Goal: Task Accomplishment & Management: Use online tool/utility

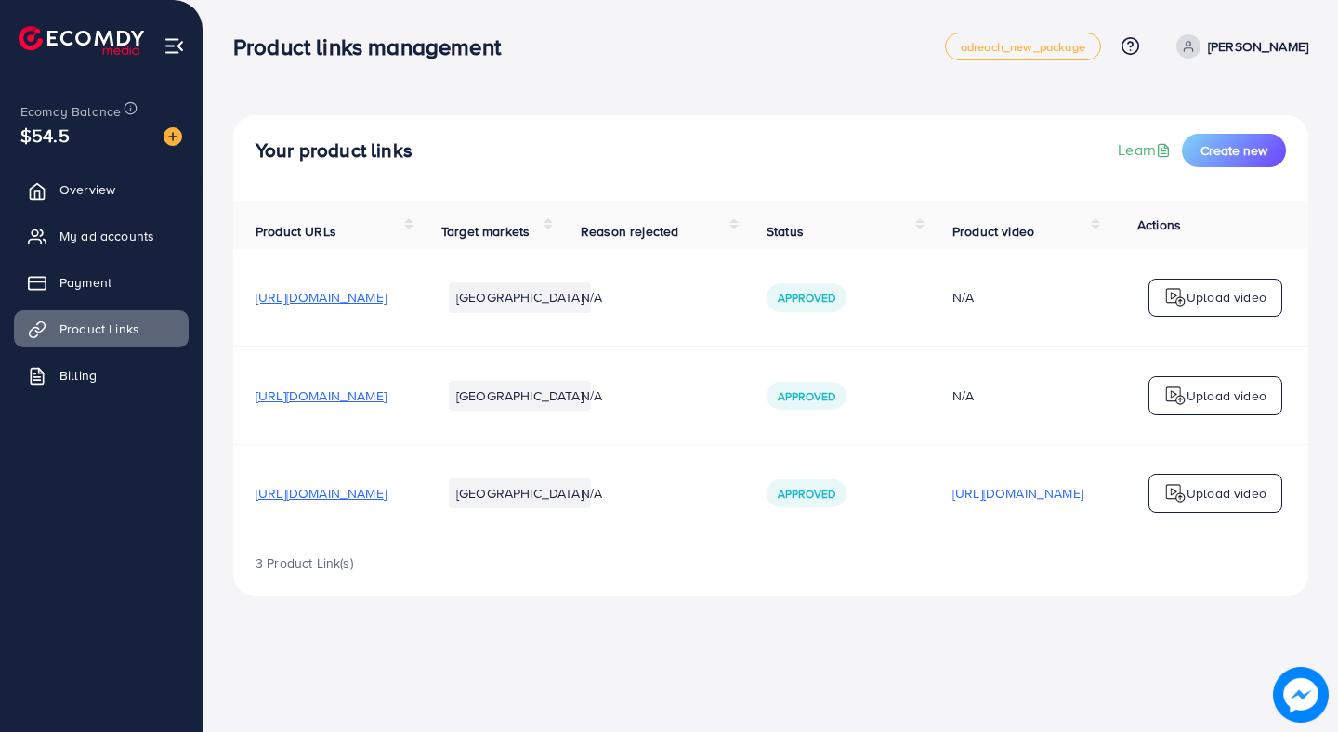
click at [98, 215] on ul "Overview My ad accounts Payment Product Links Billing" at bounding box center [101, 289] width 203 height 250
click at [98, 229] on span "My ad accounts" at bounding box center [111, 236] width 95 height 19
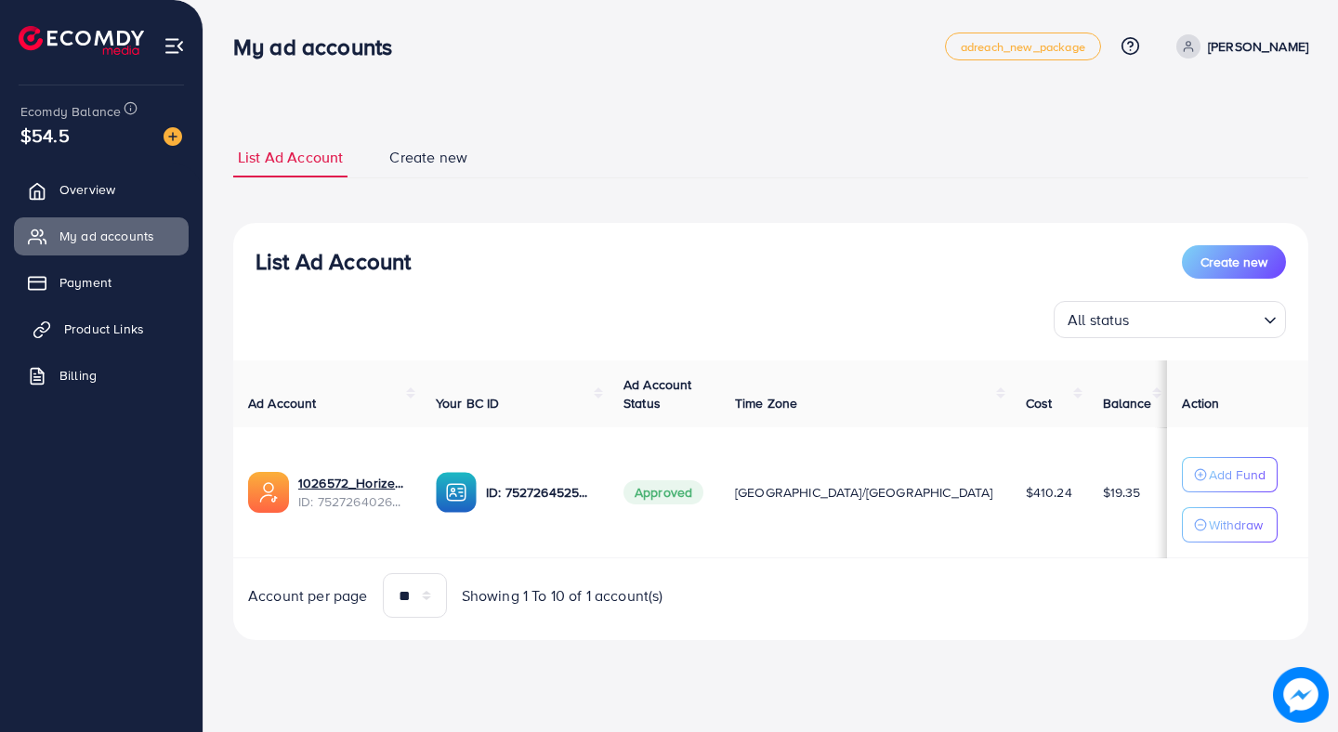
click at [135, 345] on link "Product Links" at bounding box center [101, 328] width 175 height 37
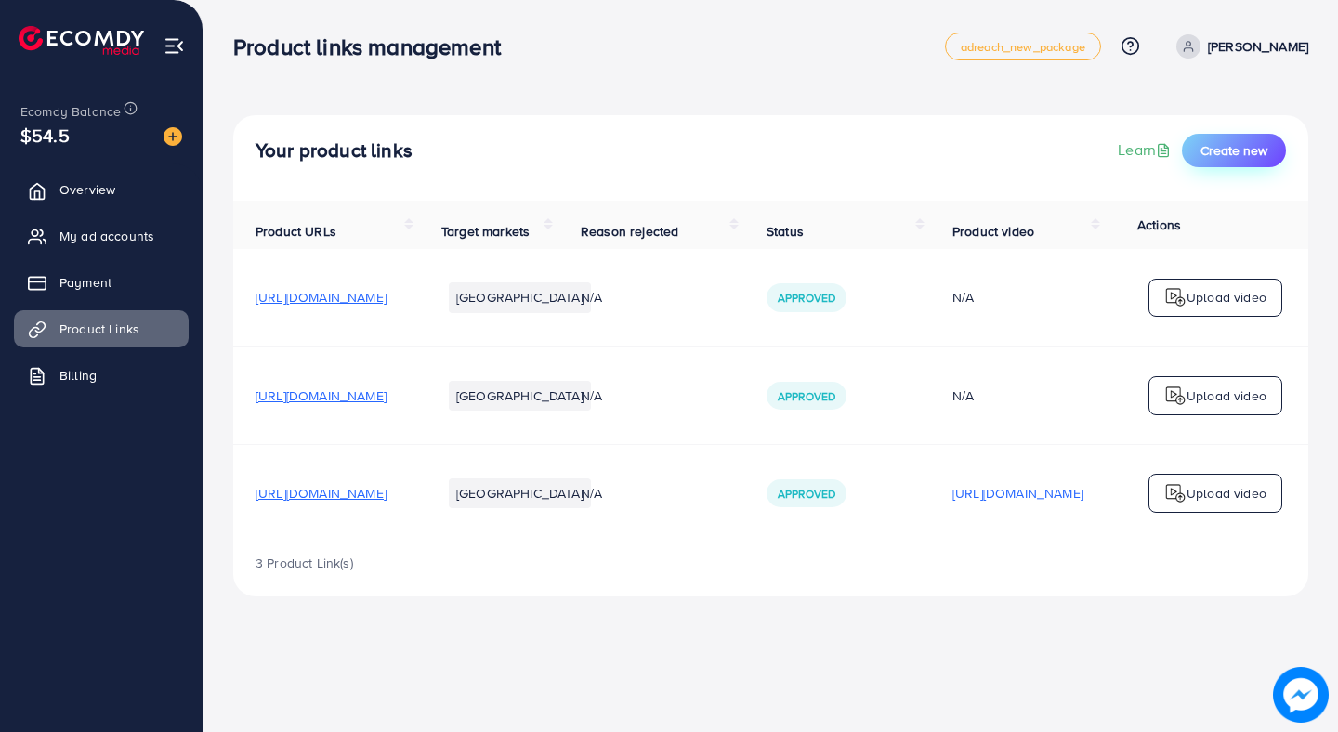
click at [1220, 141] on span "Create new" at bounding box center [1233, 150] width 67 height 19
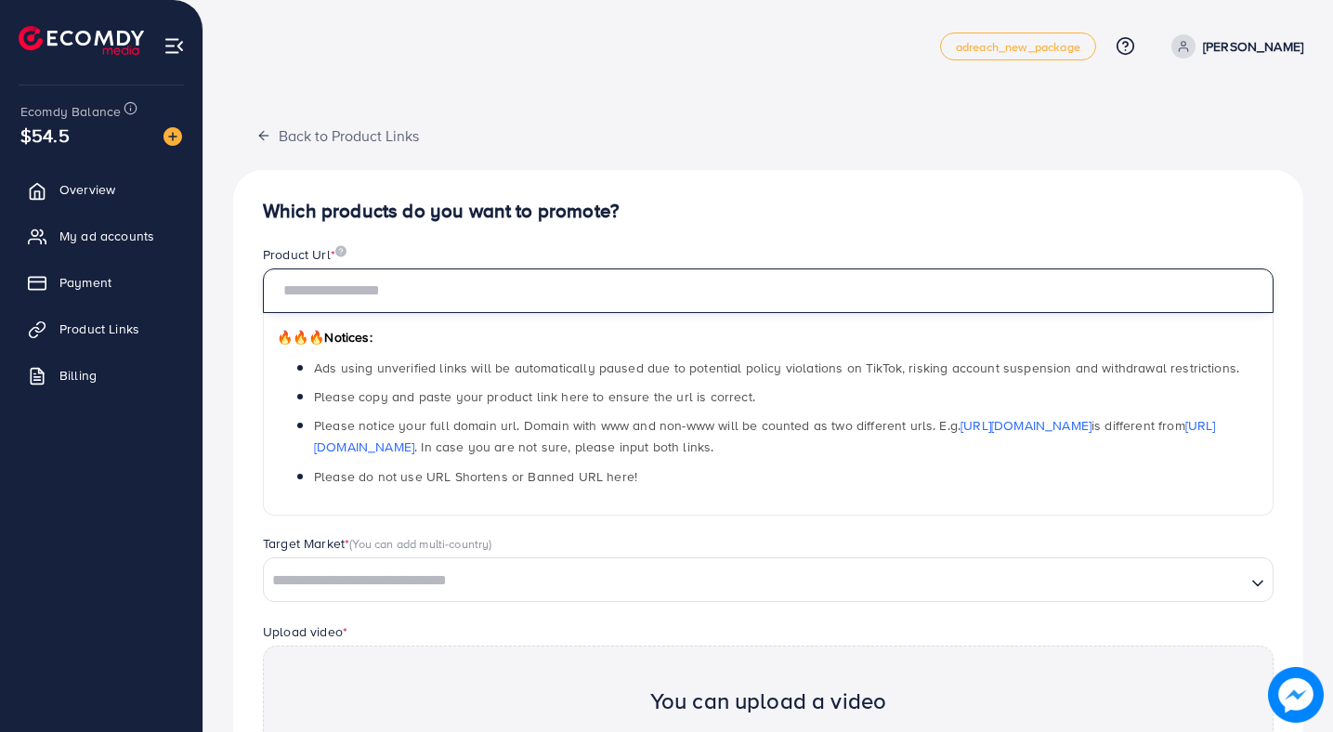
click at [646, 278] on input "text" at bounding box center [768, 291] width 1011 height 45
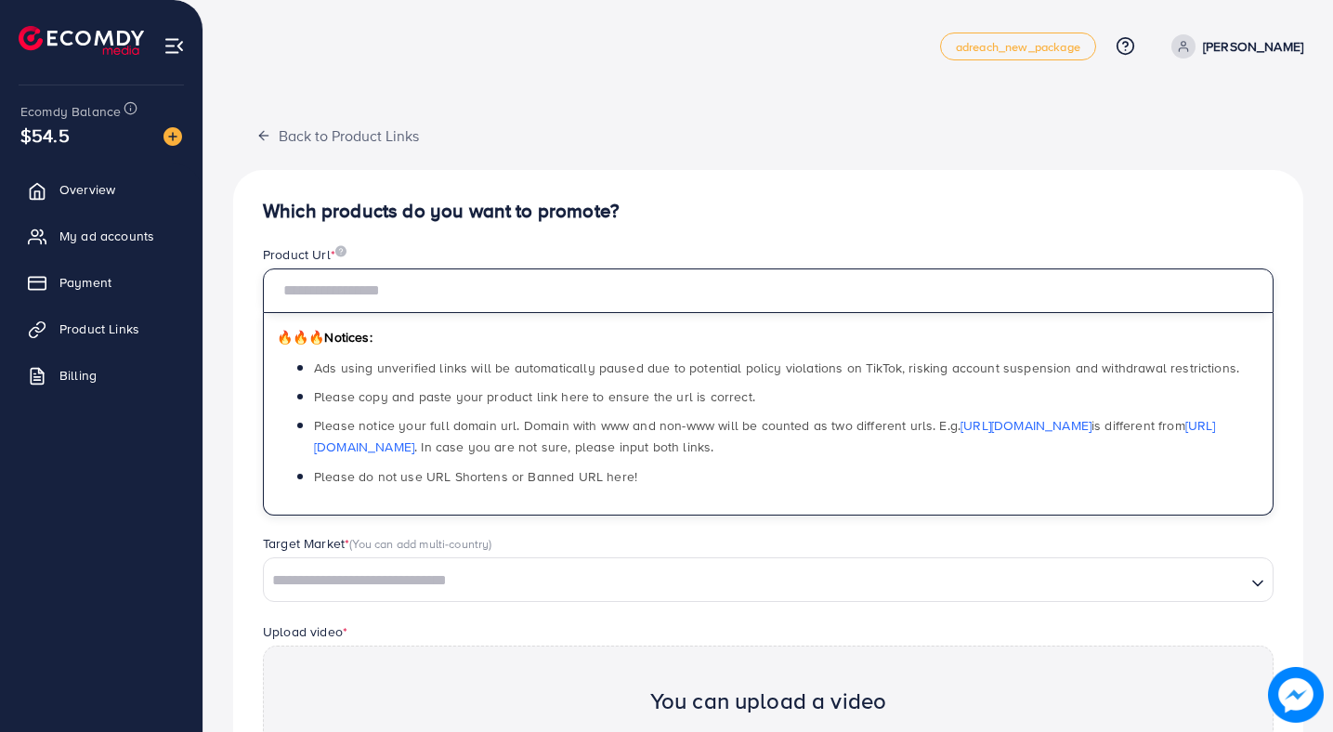
paste input "**********"
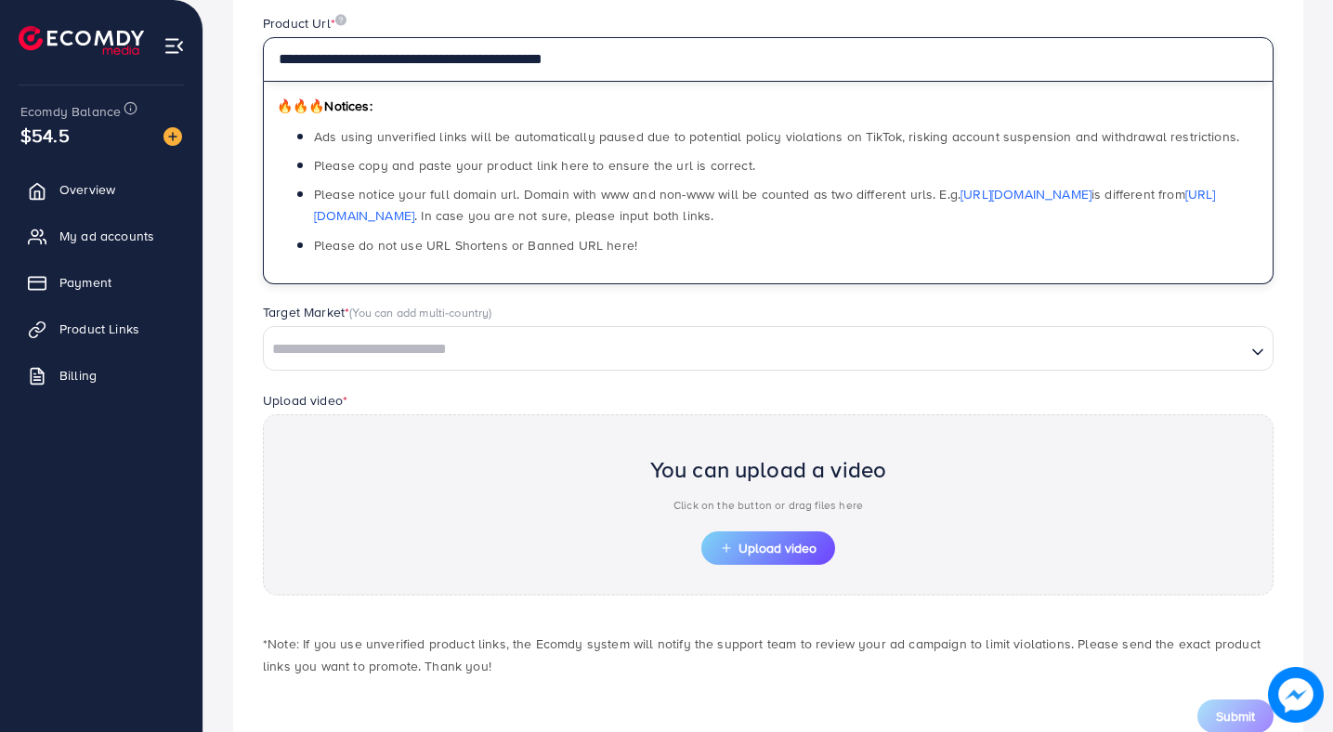
scroll to position [267, 0]
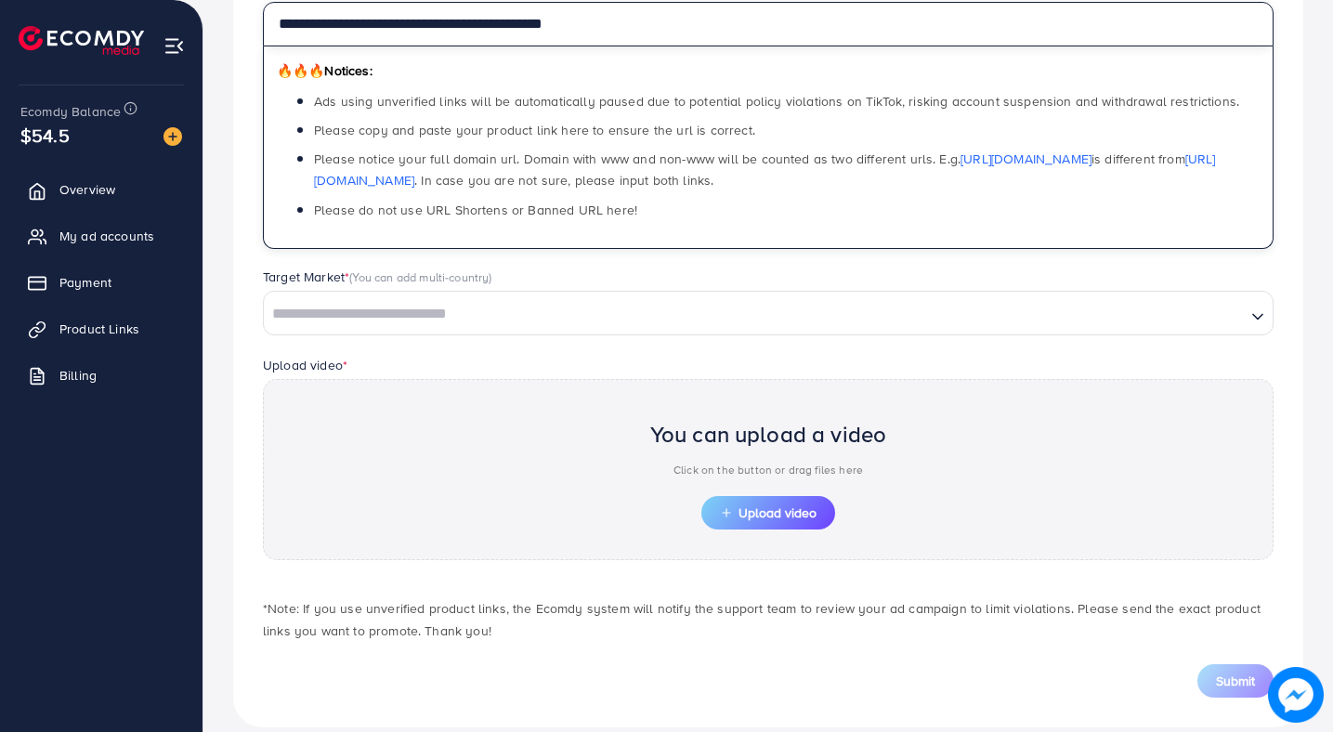
type input "**********"
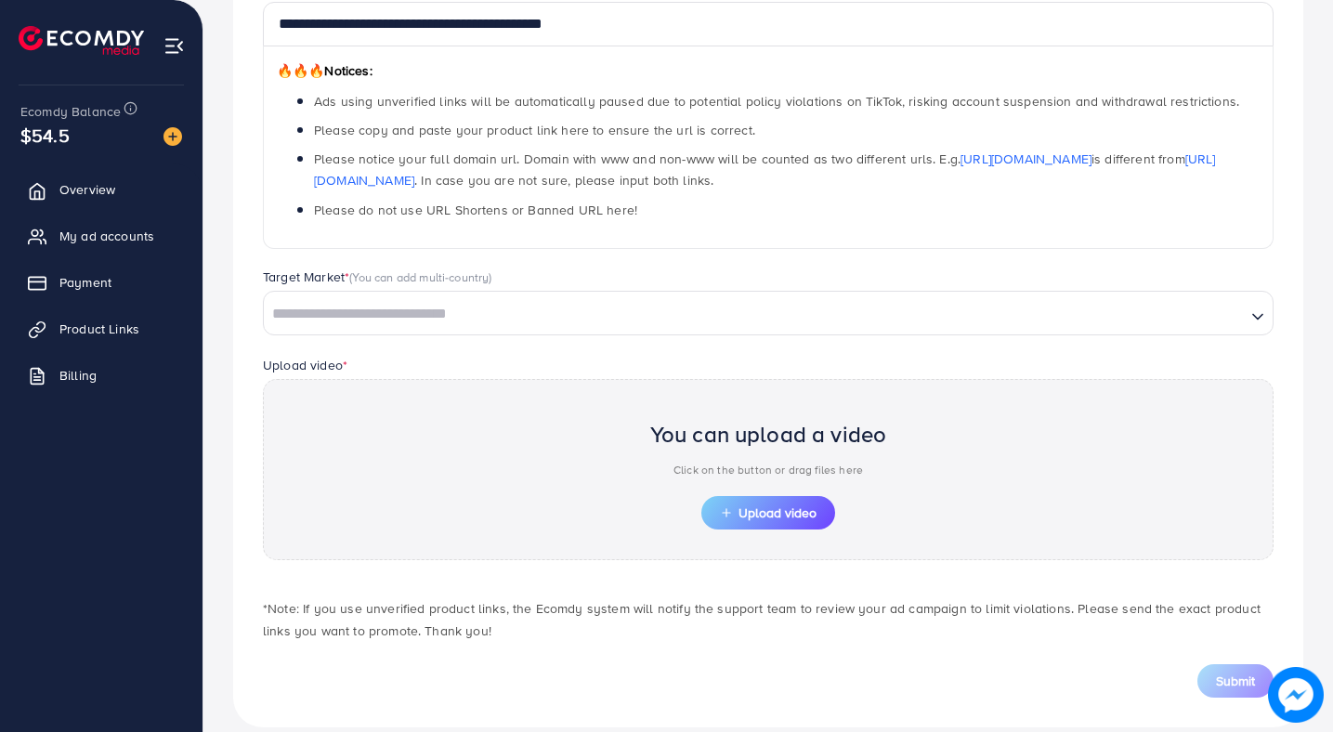
click at [555, 347] on div "Target Market * (You can add multi-country) Loading..." at bounding box center [768, 311] width 1041 height 86
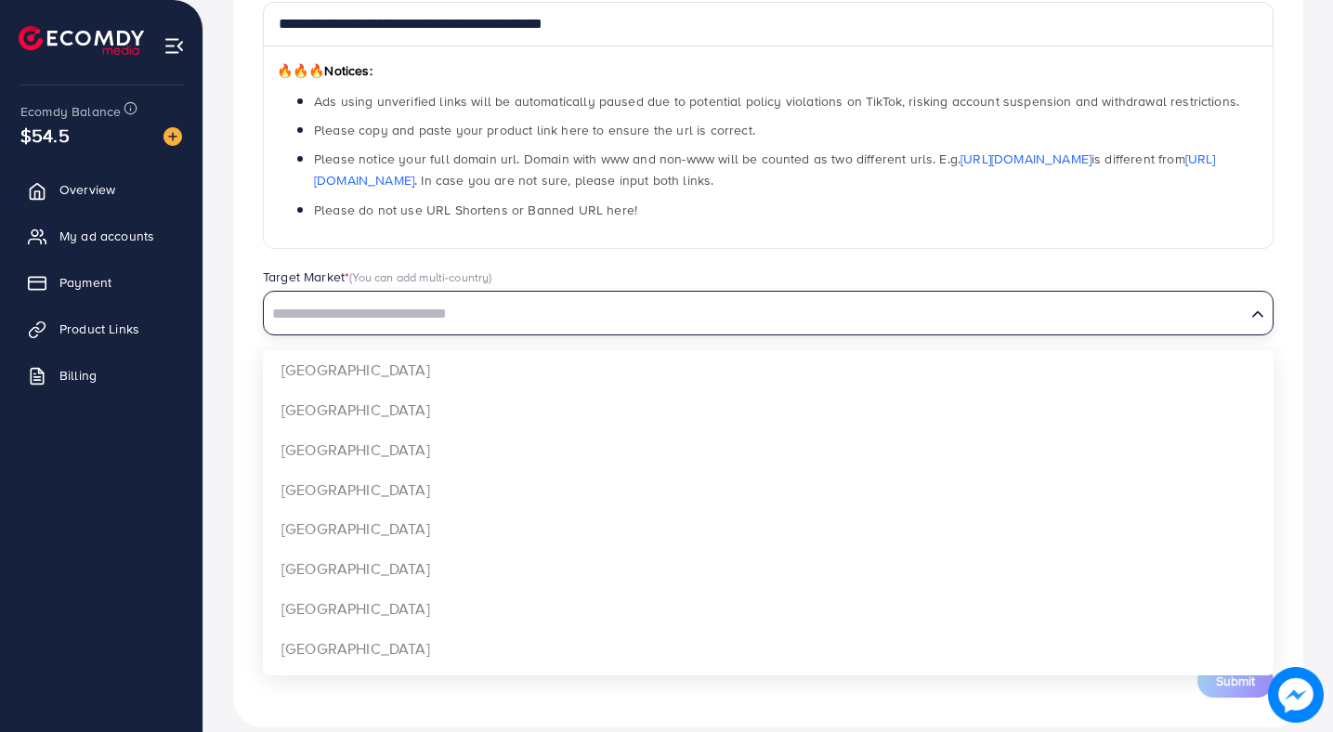
click at [561, 313] on input "Search for option" at bounding box center [755, 314] width 978 height 29
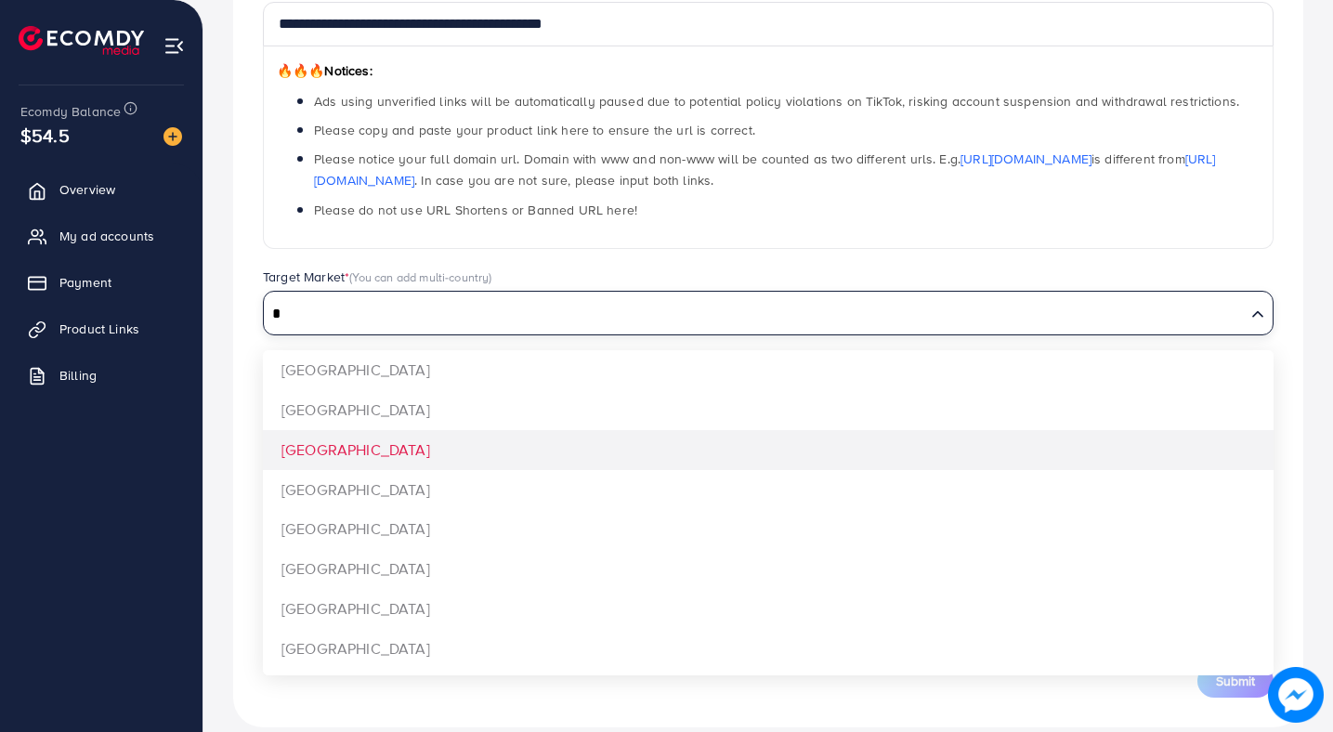
type input "*"
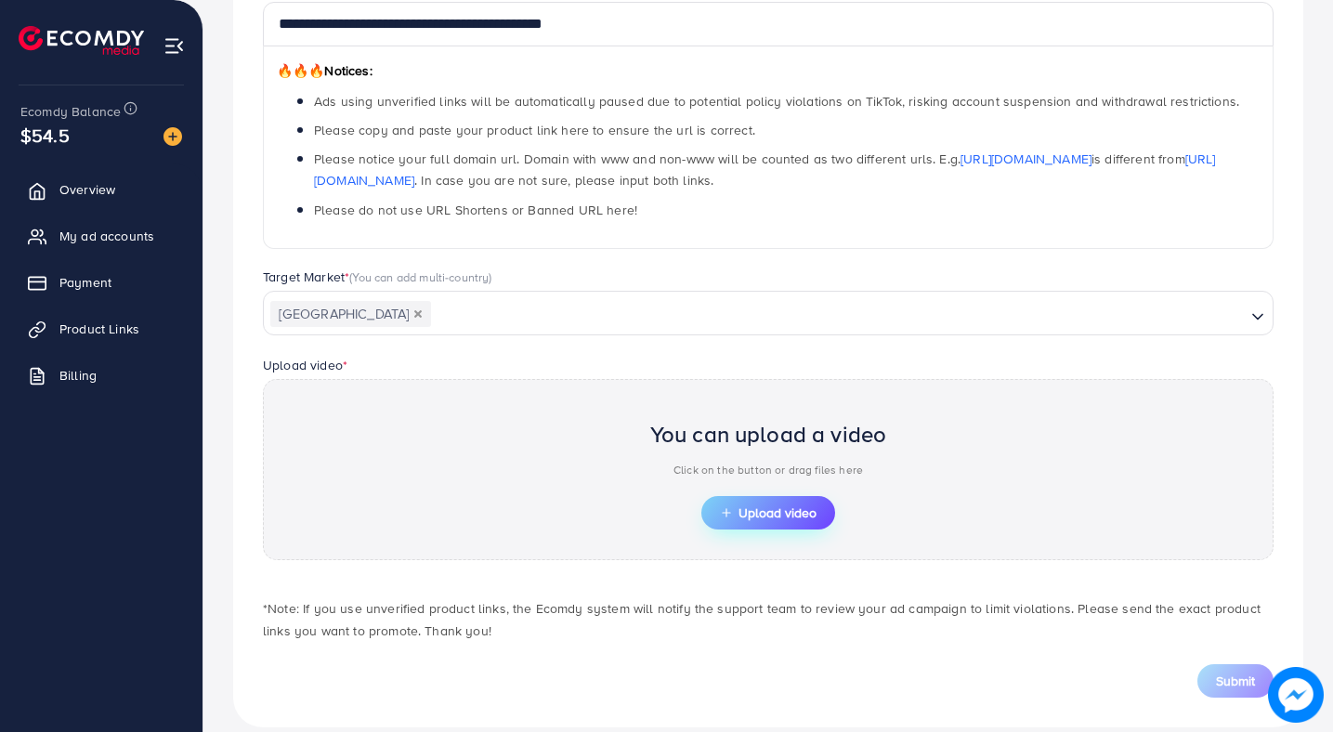
click at [715, 499] on button "Upload video" at bounding box center [768, 512] width 134 height 33
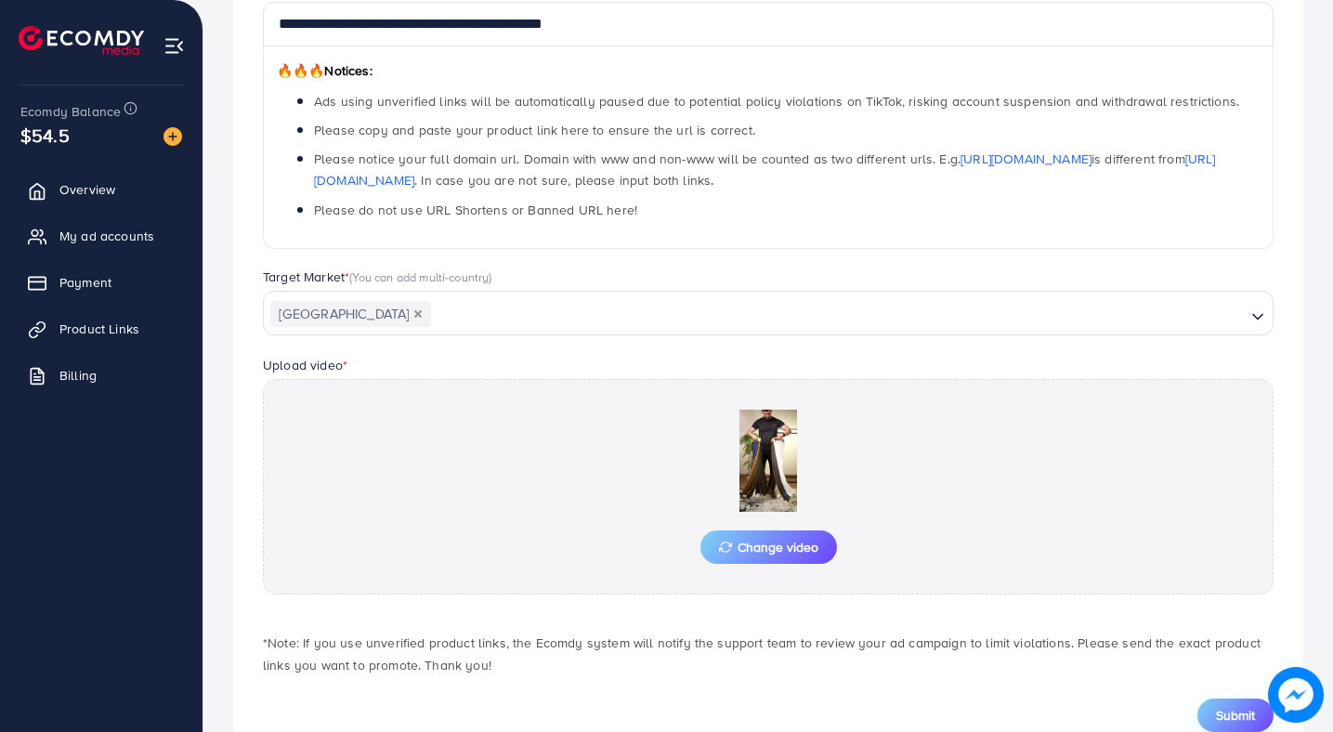
click at [1223, 714] on span "Submit" at bounding box center [1235, 715] width 39 height 19
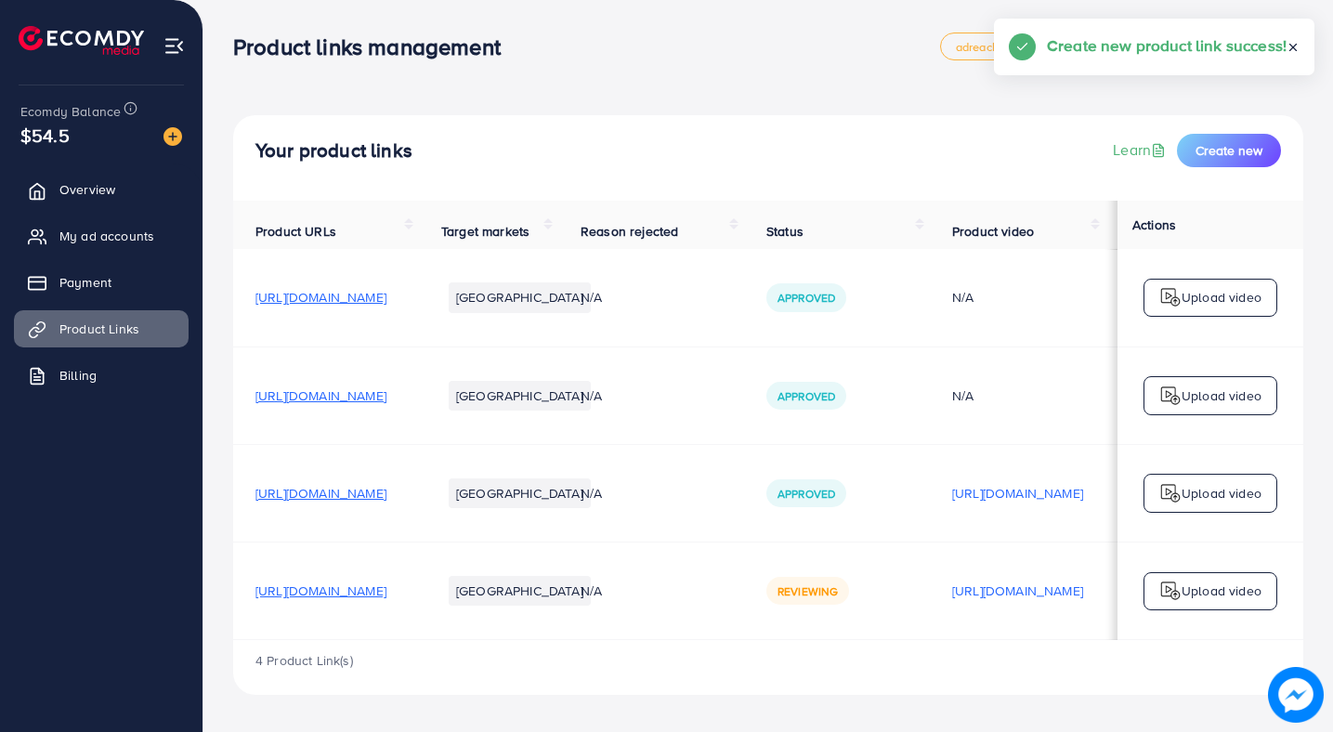
scroll to position [3, 0]
